Goal: Transaction & Acquisition: Purchase product/service

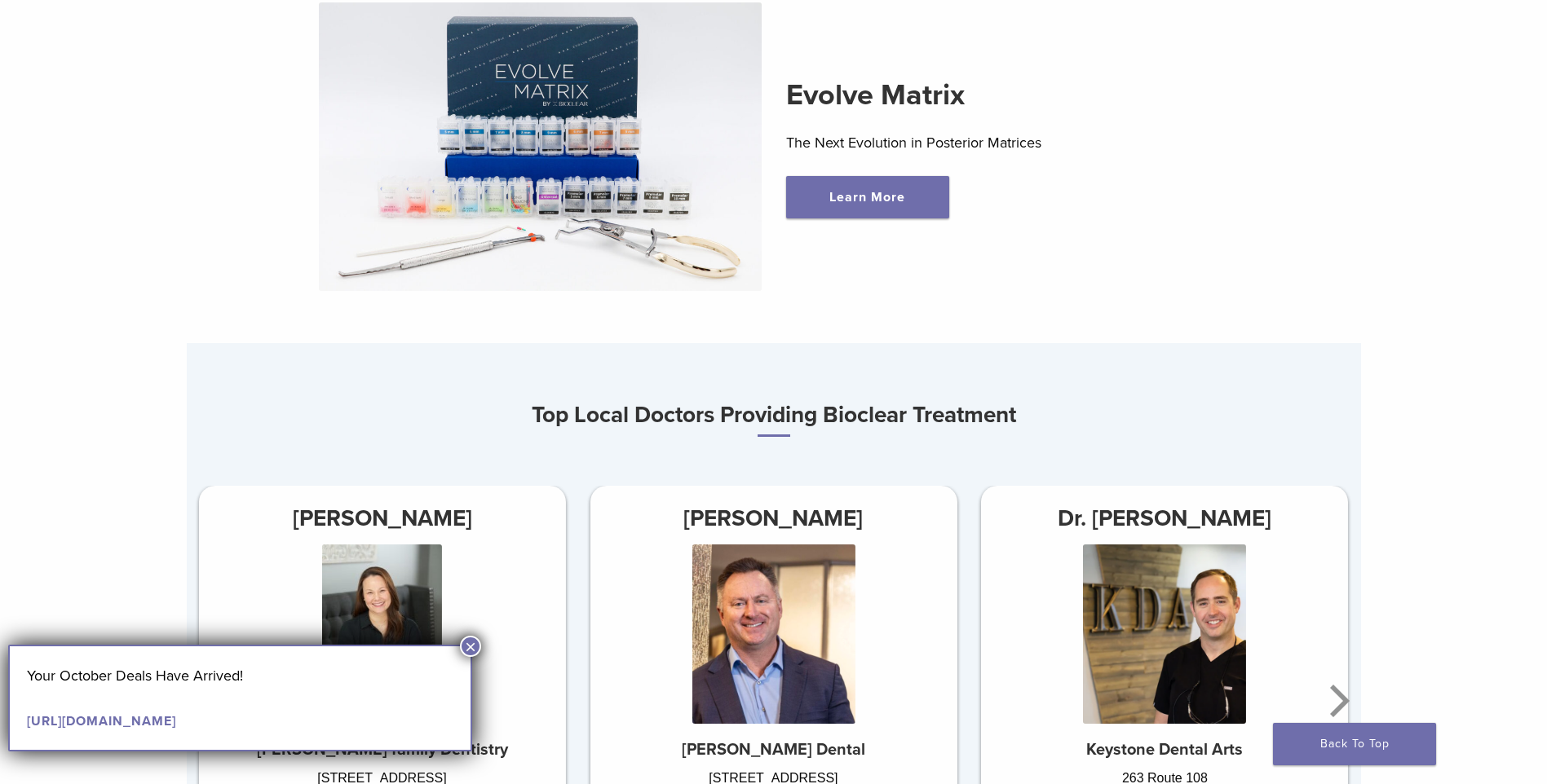
scroll to position [571, 0]
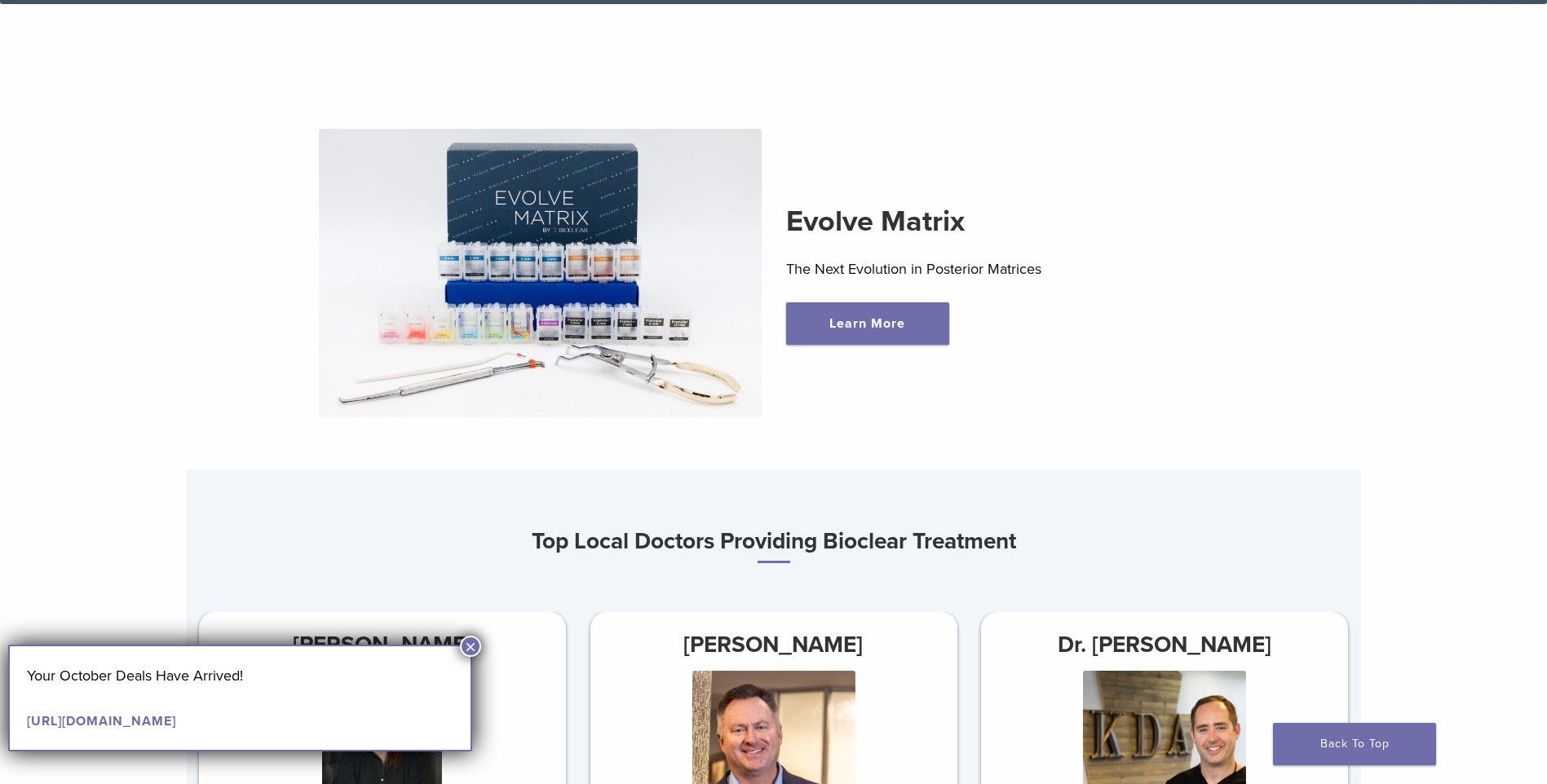
click at [459, 220] on img at bounding box center [540, 273] width 443 height 289
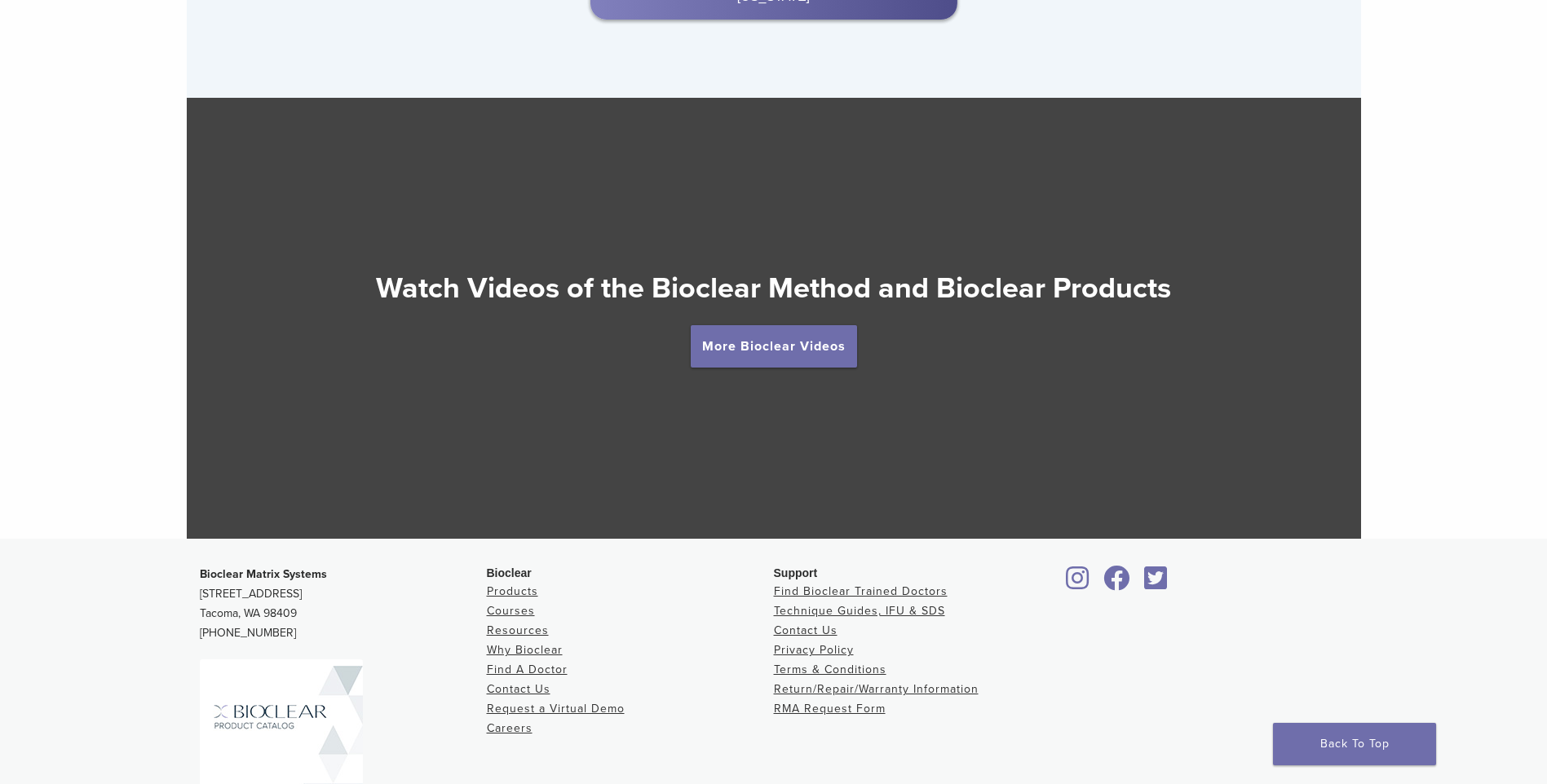
scroll to position [2890, 0]
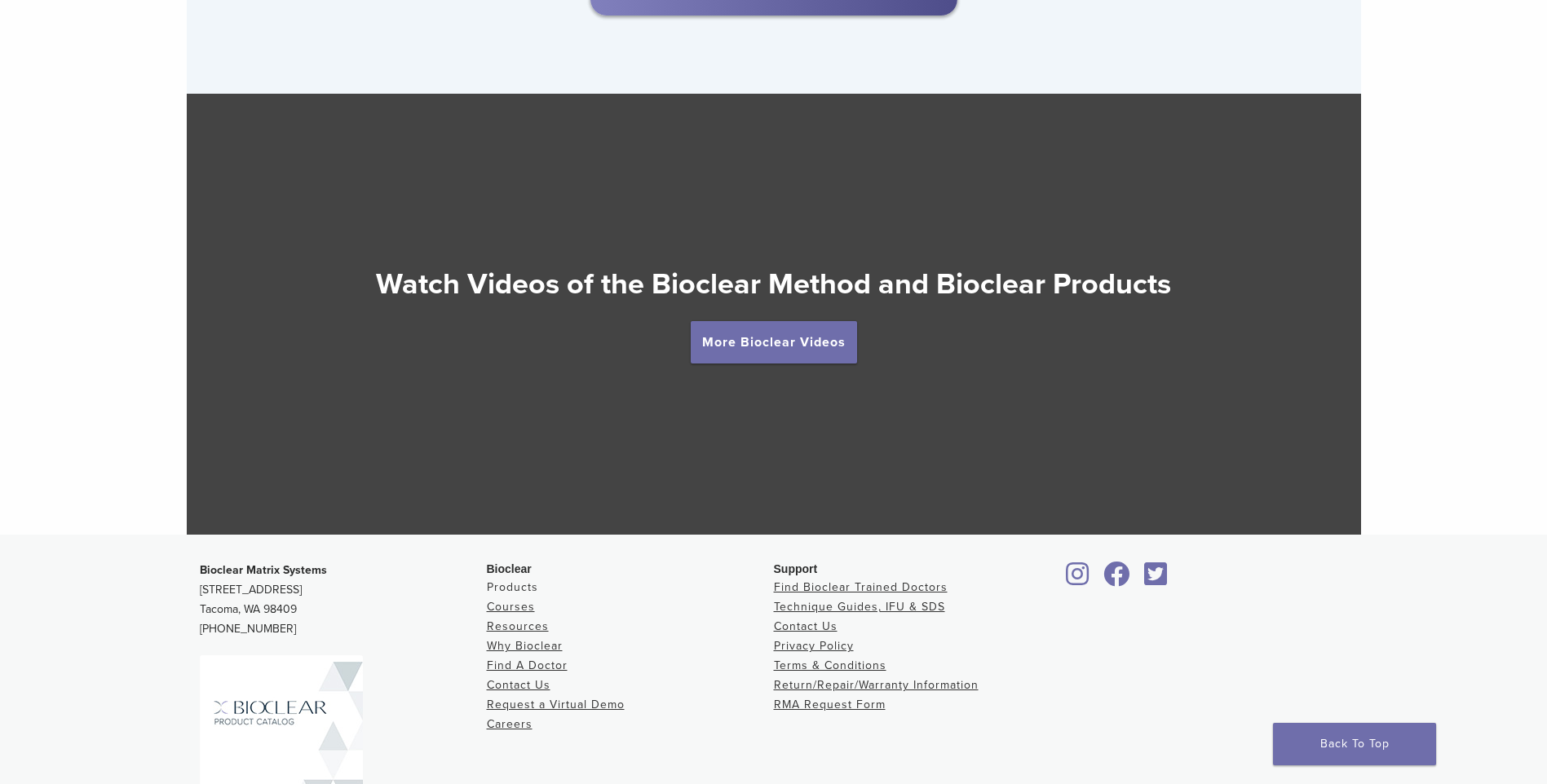
click at [523, 592] on link "Products" at bounding box center [513, 587] width 51 height 14
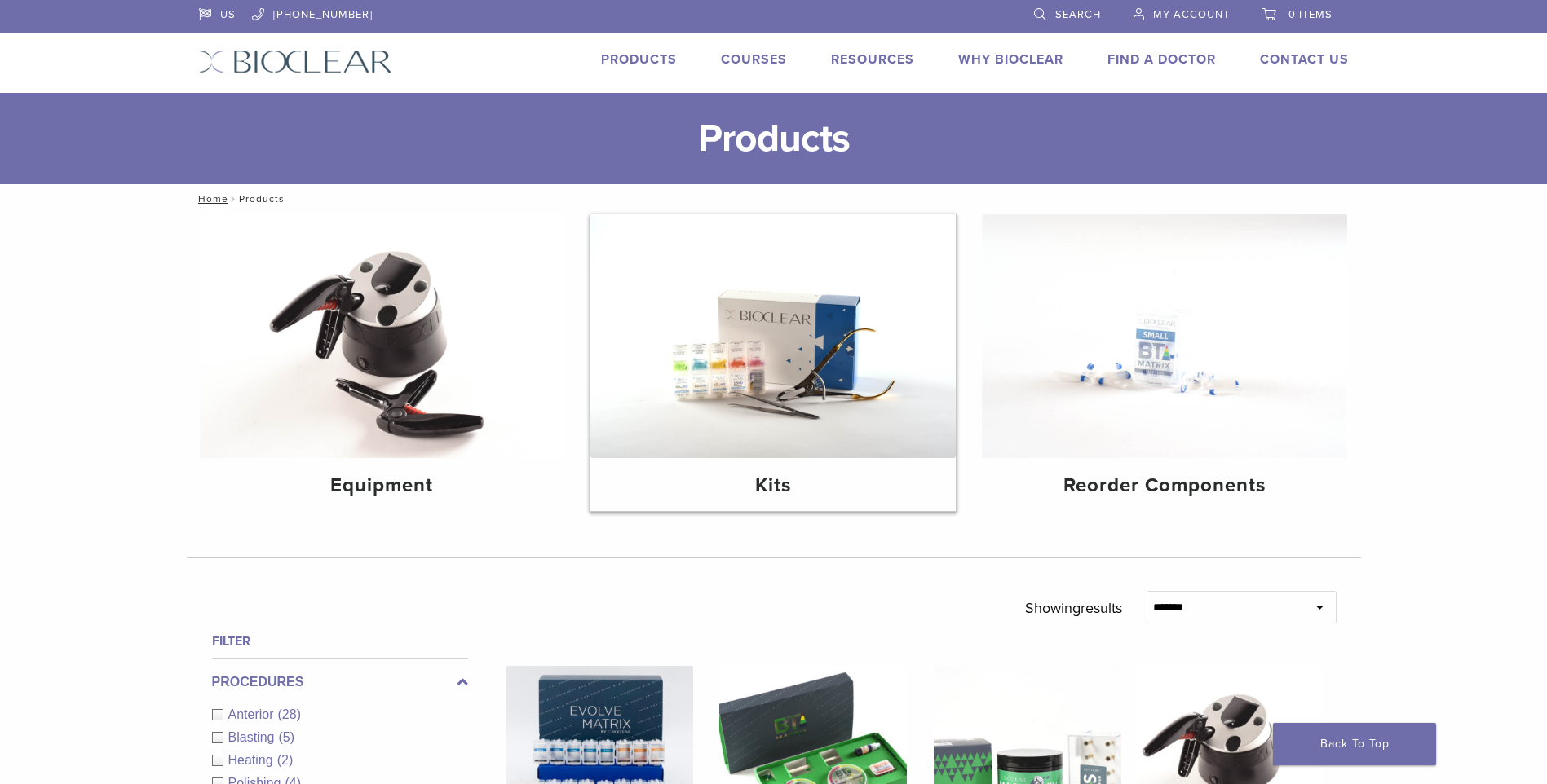
click at [789, 368] on img at bounding box center [773, 336] width 365 height 244
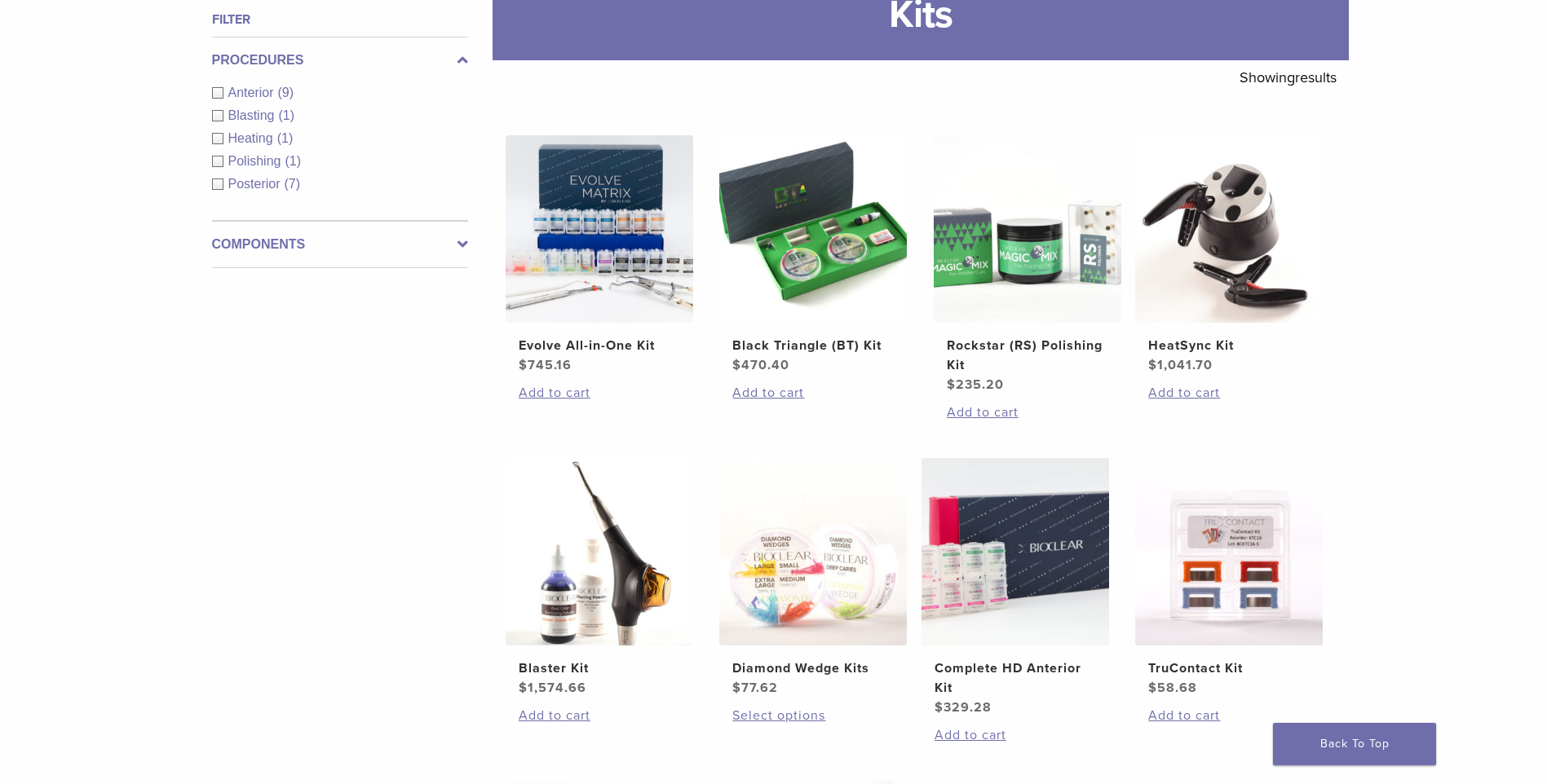
scroll to position [326, 0]
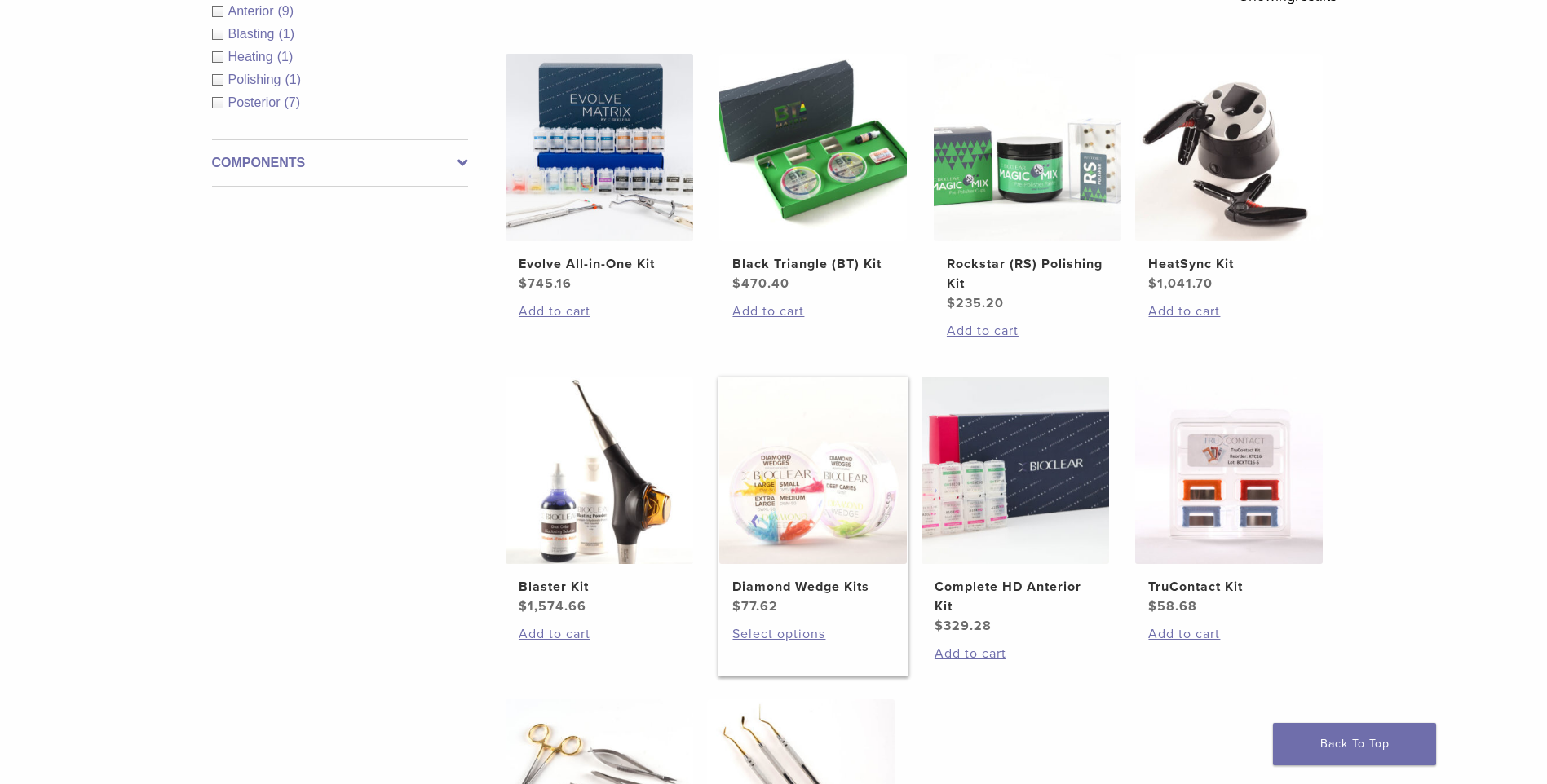
click at [849, 491] on img at bounding box center [813, 470] width 188 height 187
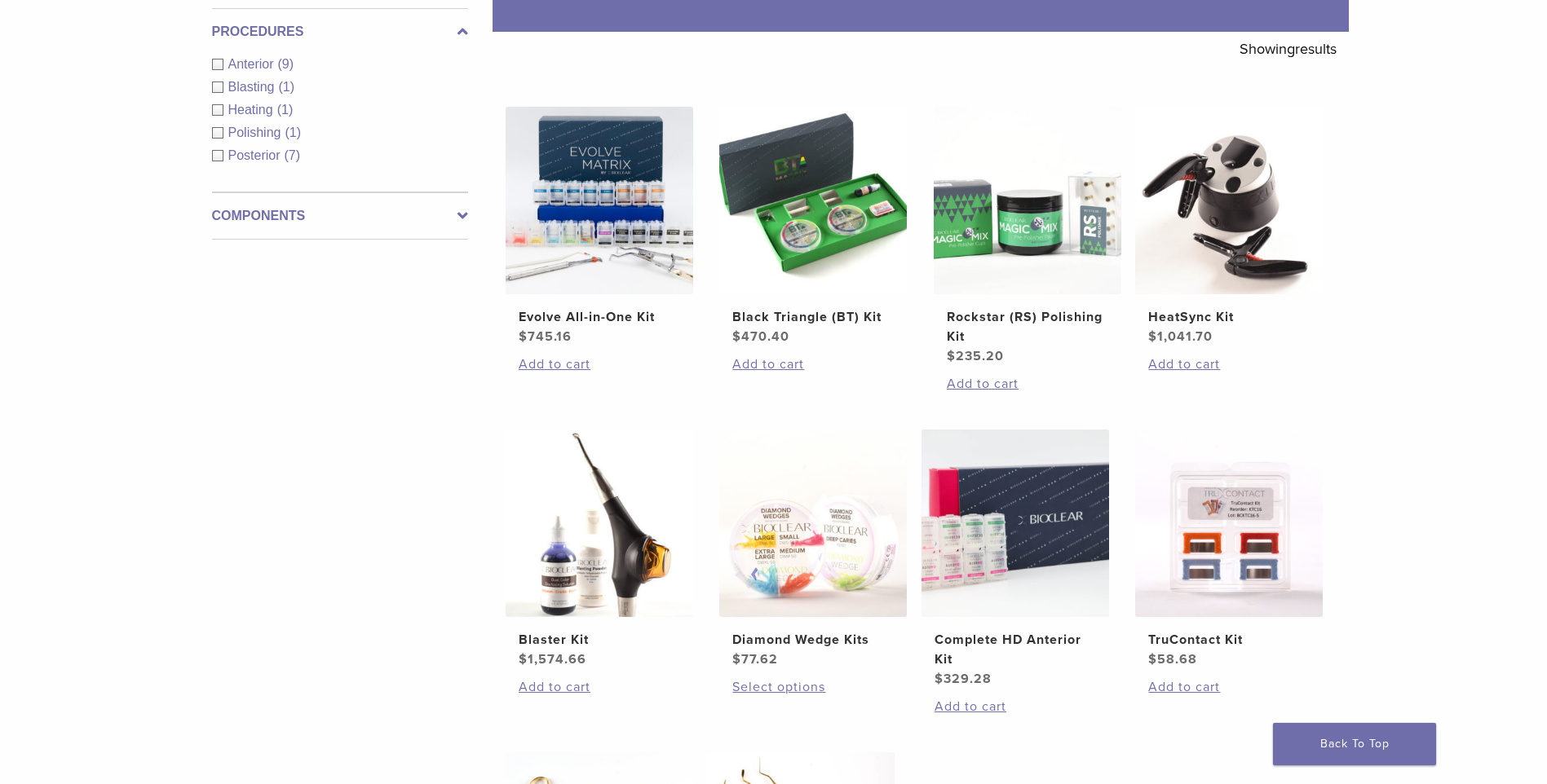
scroll to position [245, 0]
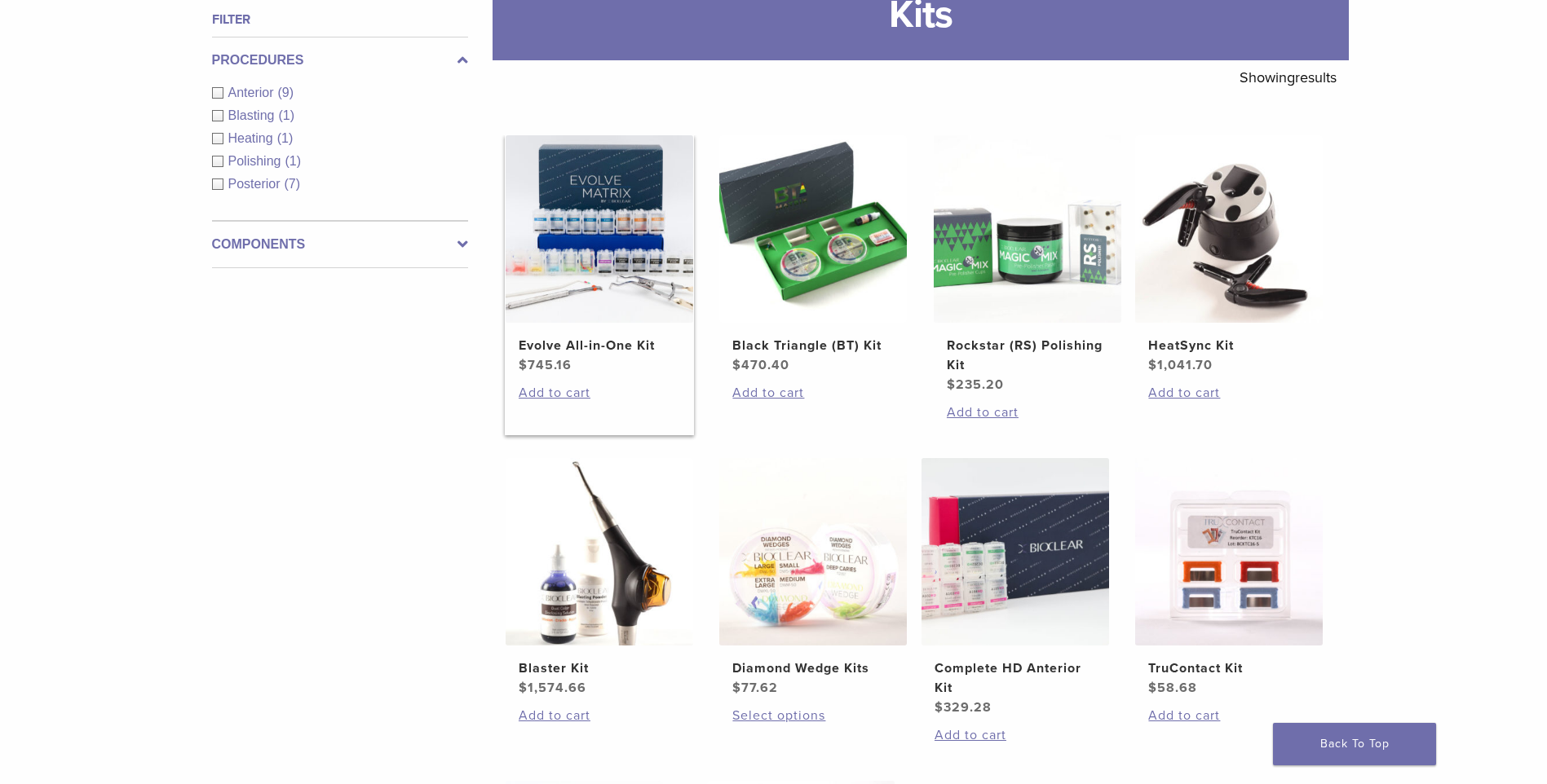
click at [620, 236] on img at bounding box center [599, 229] width 188 height 187
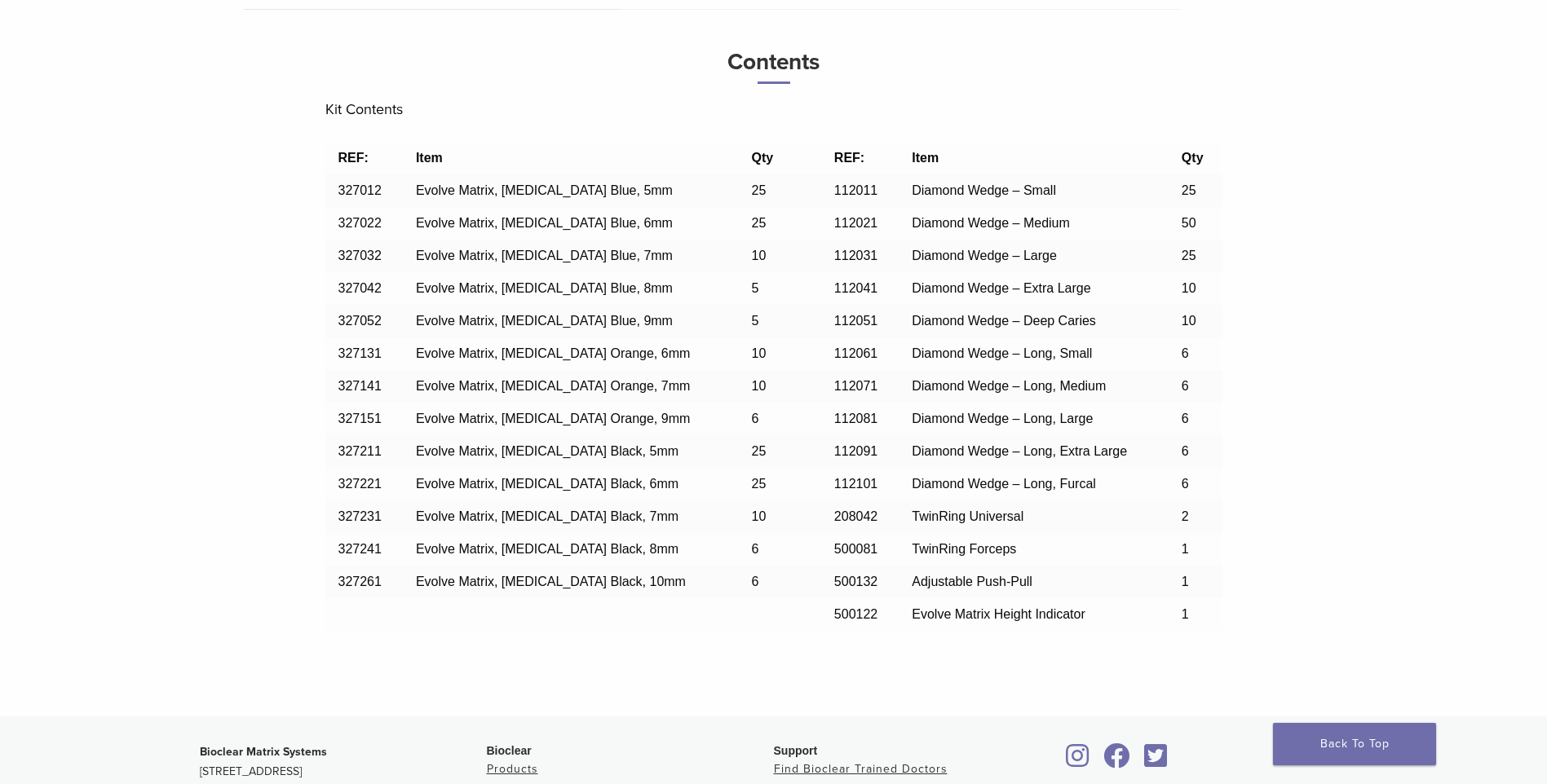
scroll to position [1385, 0]
